Goal: Task Accomplishment & Management: Manage account settings

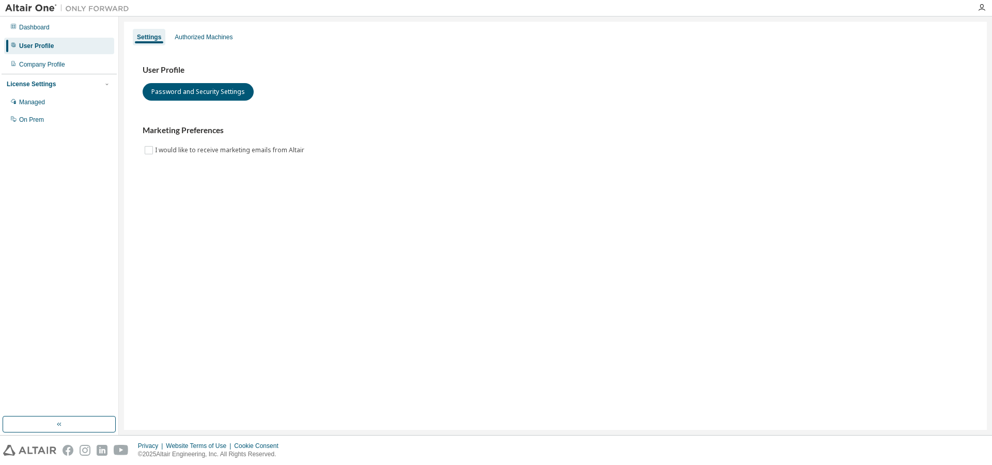
click at [769, 161] on div "User Profile Password and Security Settings Marketing Preferences I would like …" at bounding box center [555, 116] width 850 height 141
